Goal: Find specific page/section: Find specific page/section

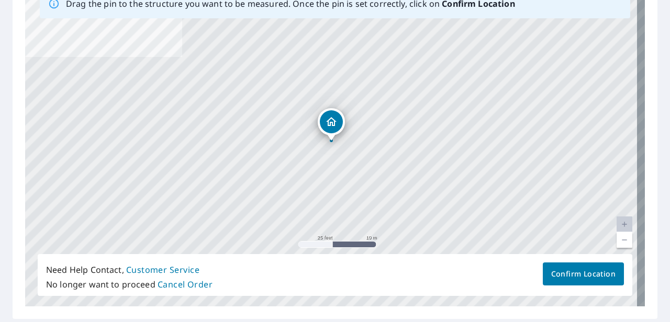
scroll to position [189, 0]
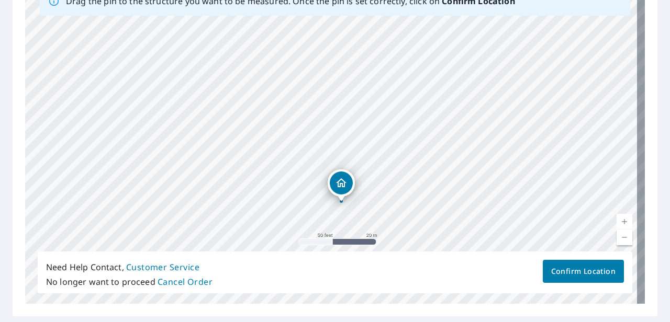
drag, startPoint x: 185, startPoint y: 93, endPoint x: 247, endPoint y: 188, distance: 113.9
click at [247, 188] on div "[STREET_ADDRESS]" at bounding box center [334, 140] width 619 height 328
drag, startPoint x: 214, startPoint y: 161, endPoint x: 210, endPoint y: 107, distance: 54.0
click at [210, 107] on div "[STREET_ADDRESS]" at bounding box center [334, 140] width 619 height 328
drag, startPoint x: 354, startPoint y: 186, endPoint x: 349, endPoint y: 176, distance: 11.3
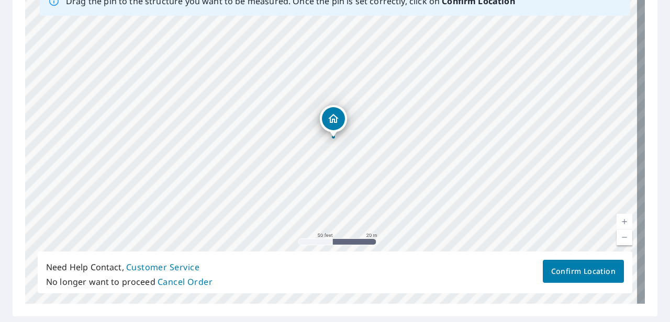
click at [349, 176] on div "[STREET_ADDRESS]" at bounding box center [334, 140] width 619 height 328
drag, startPoint x: 367, startPoint y: 78, endPoint x: 348, endPoint y: 146, distance: 70.2
click at [348, 146] on div "[STREET_ADDRESS]" at bounding box center [334, 140] width 619 height 328
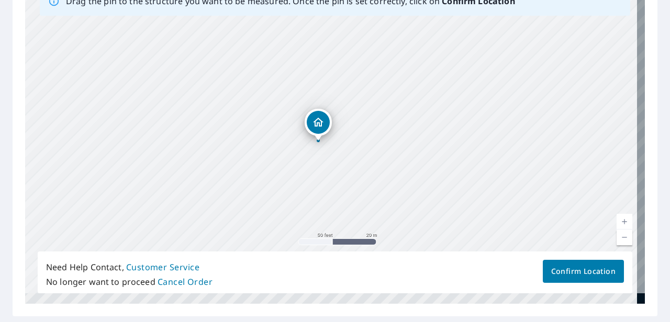
drag, startPoint x: 272, startPoint y: 192, endPoint x: 276, endPoint y: 127, distance: 65.5
click at [276, 127] on div "[STREET_ADDRESS]" at bounding box center [334, 140] width 619 height 328
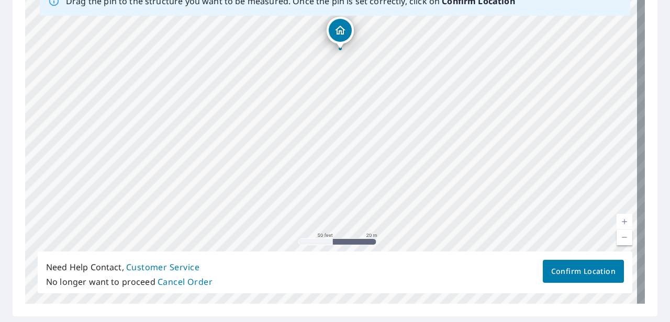
drag, startPoint x: 295, startPoint y: 182, endPoint x: 317, endPoint y: 92, distance: 93.1
click at [317, 92] on div "[STREET_ADDRESS]" at bounding box center [334, 140] width 619 height 328
drag, startPoint x: 285, startPoint y: 158, endPoint x: 284, endPoint y: 116, distance: 41.9
click at [284, 116] on div "[STREET_ADDRESS]" at bounding box center [334, 140] width 619 height 328
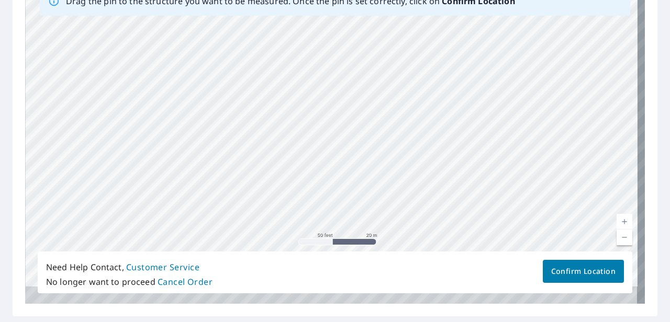
drag, startPoint x: 398, startPoint y: 146, endPoint x: 401, endPoint y: 82, distance: 65.0
click at [401, 82] on div "[STREET_ADDRESS]" at bounding box center [334, 140] width 619 height 328
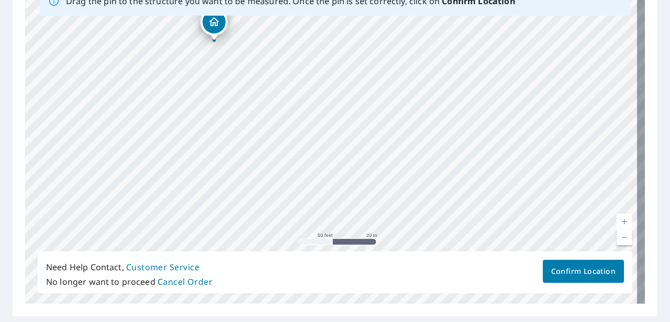
drag, startPoint x: 365, startPoint y: 97, endPoint x: 236, endPoint y: 209, distance: 170.5
click at [236, 209] on div "[STREET_ADDRESS]" at bounding box center [334, 140] width 619 height 328
drag, startPoint x: 521, startPoint y: 55, endPoint x: 484, endPoint y: 174, distance: 123.6
click at [484, 174] on div "[STREET_ADDRESS]" at bounding box center [334, 140] width 619 height 328
drag, startPoint x: 252, startPoint y: 152, endPoint x: 360, endPoint y: 136, distance: 109.5
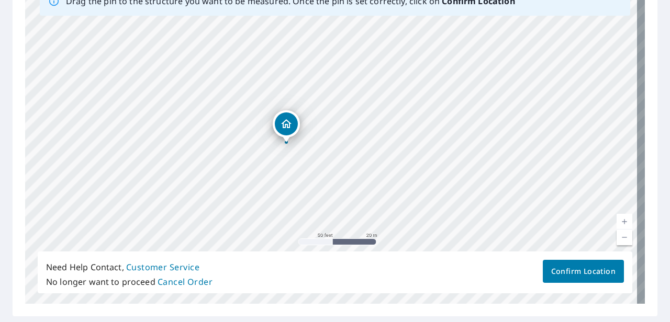
click at [360, 136] on div "[STREET_ADDRESS]" at bounding box center [334, 140] width 619 height 328
click at [343, 83] on div "[STREET_ADDRESS]" at bounding box center [334, 140] width 619 height 328
drag, startPoint x: 336, startPoint y: 142, endPoint x: 270, endPoint y: 134, distance: 66.5
click at [270, 134] on div "[STREET_ADDRESS]" at bounding box center [334, 140] width 619 height 328
